Goal: Find specific page/section: Find specific page/section

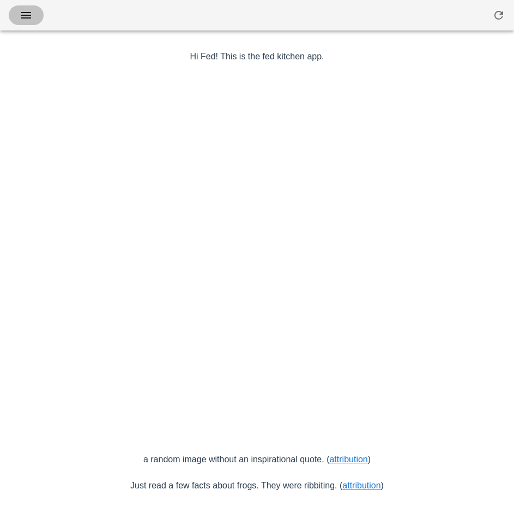
click at [24, 8] on button "button" at bounding box center [26, 15] width 35 height 20
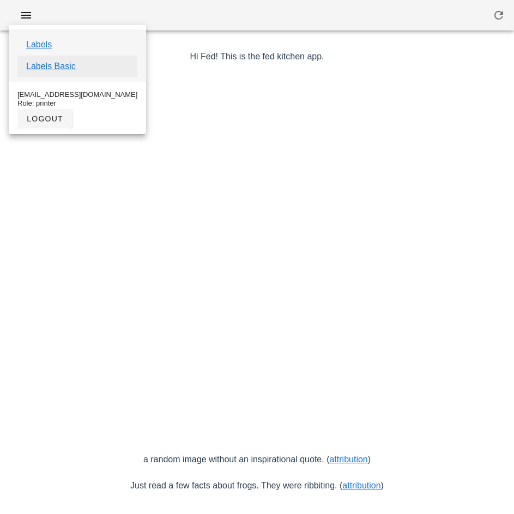
click at [67, 68] on link "Labels Basic" at bounding box center [51, 66] width 50 height 13
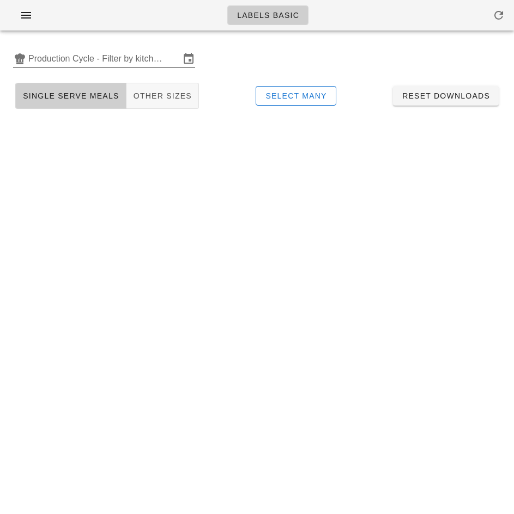
click at [76, 54] on input "Production Cycle - Filter by kitchen production schedules" at bounding box center [103, 58] width 151 height 17
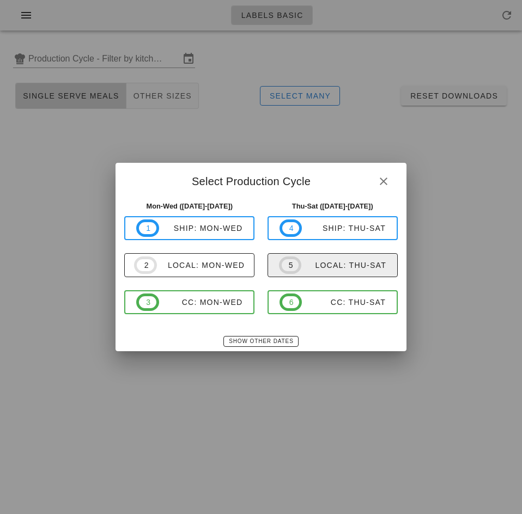
click at [337, 267] on div "local: Thu-Sat" at bounding box center [343, 265] width 85 height 9
type input "local: Thu-Sat ([DATE]-[DATE])"
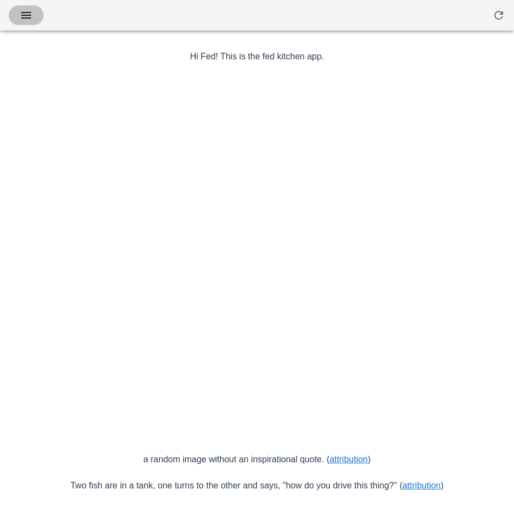
click at [31, 15] on icon "button" at bounding box center [26, 15] width 13 height 13
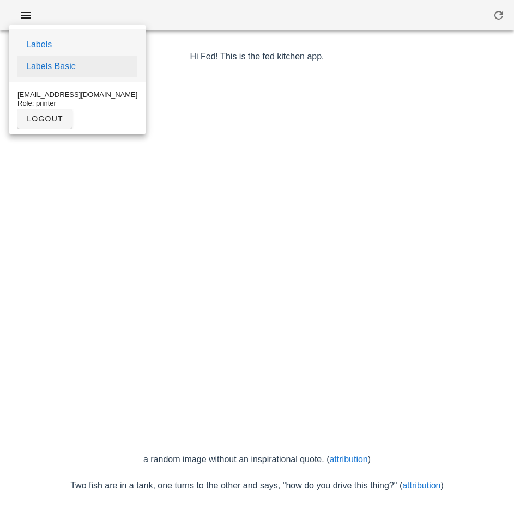
click at [69, 69] on link "Labels Basic" at bounding box center [51, 66] width 50 height 13
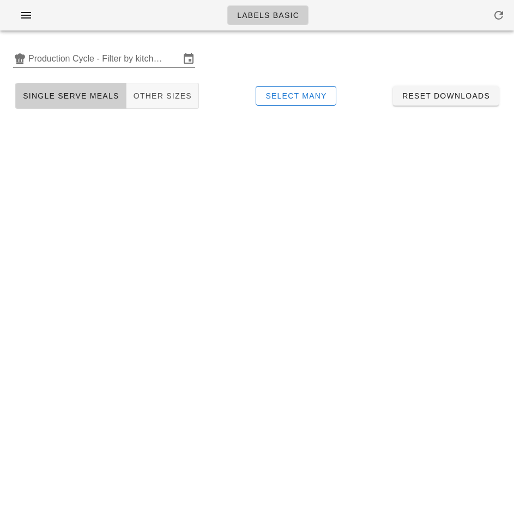
click at [94, 57] on input "Production Cycle - Filter by kitchen production schedules" at bounding box center [103, 58] width 151 height 17
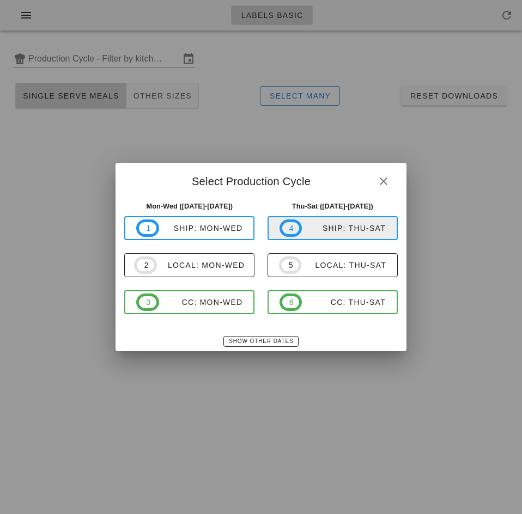
click at [340, 229] on div "ship: Thu-Sat" at bounding box center [344, 228] width 84 height 9
type input "ship: Thu-Sat (Sep 25-Sep 27)"
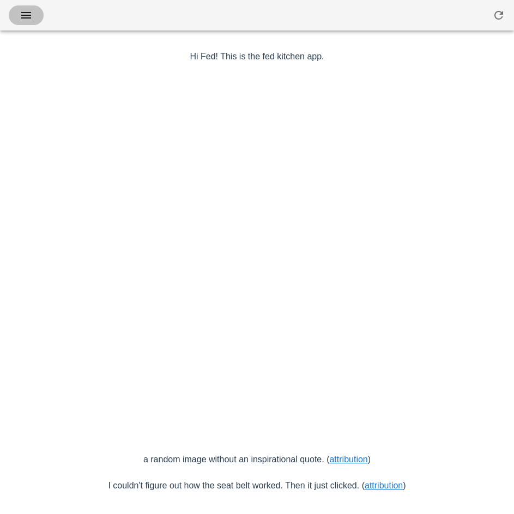
click at [34, 15] on span "button" at bounding box center [25, 15] width 17 height 13
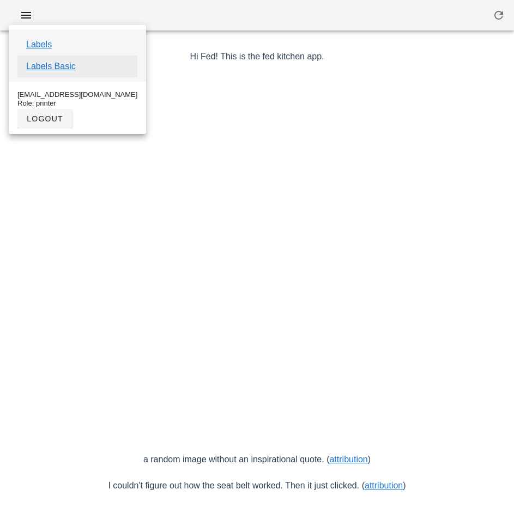
click at [68, 67] on link "Labels Basic" at bounding box center [51, 66] width 50 height 13
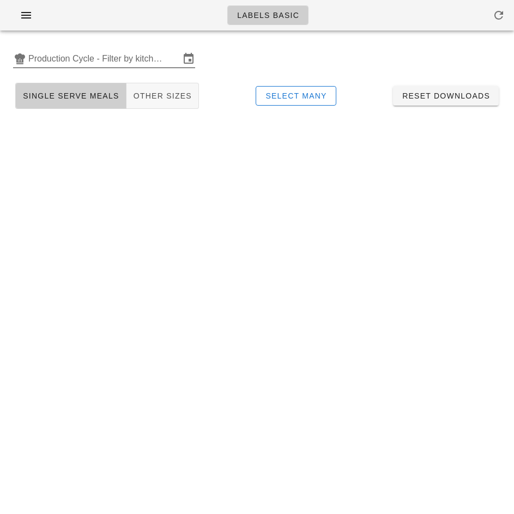
click at [98, 51] on input "Production Cycle - Filter by kitchen production schedules" at bounding box center [103, 58] width 151 height 17
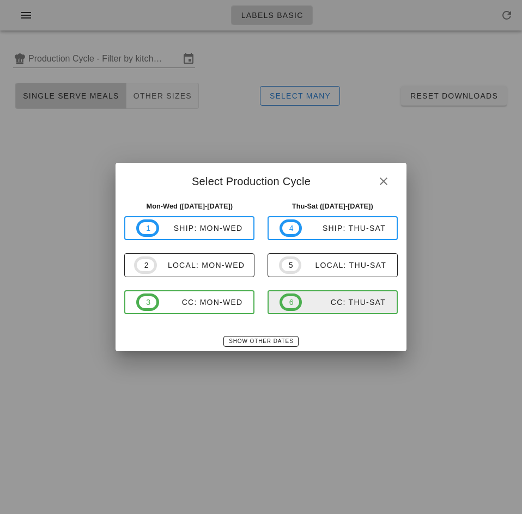
click at [349, 306] on div "CC: Thu-Sat" at bounding box center [344, 302] width 84 height 9
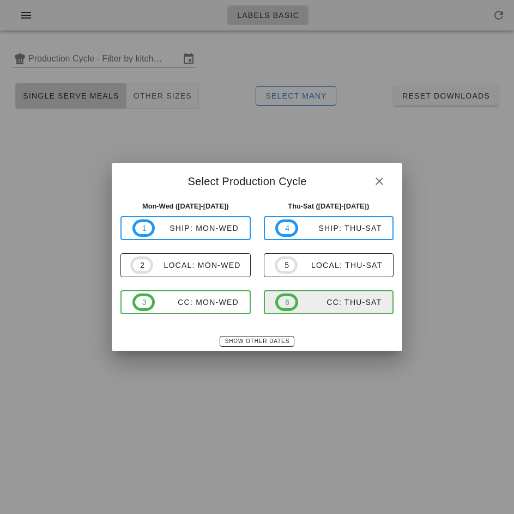
type input "CC: Thu-Sat ([DATE]-[DATE])"
